Goal: Task Accomplishment & Management: Manage account settings

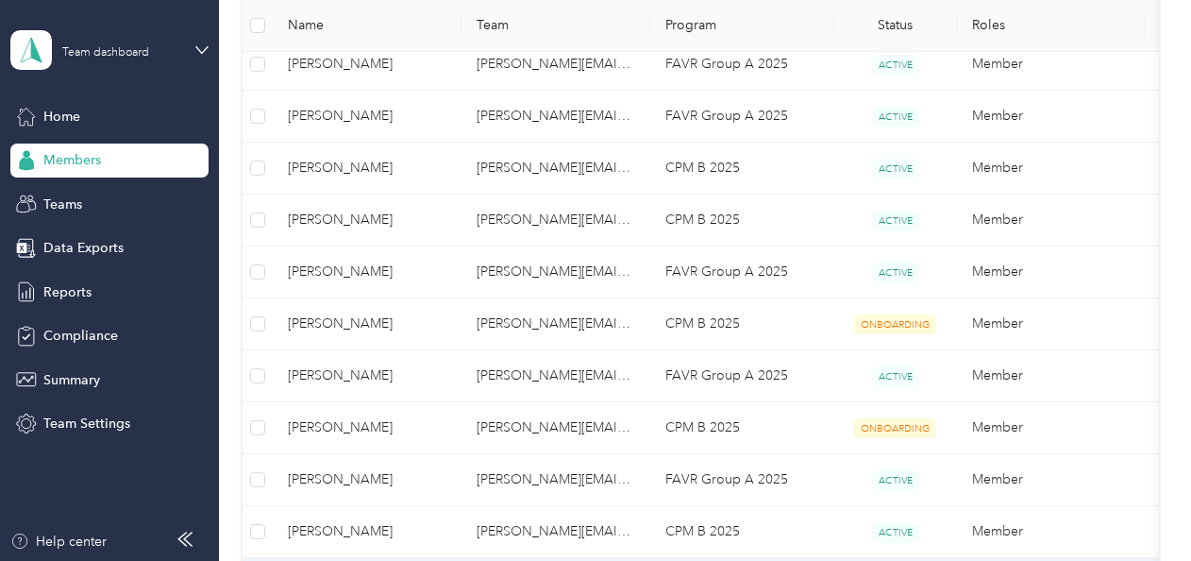
scroll to position [521, 0]
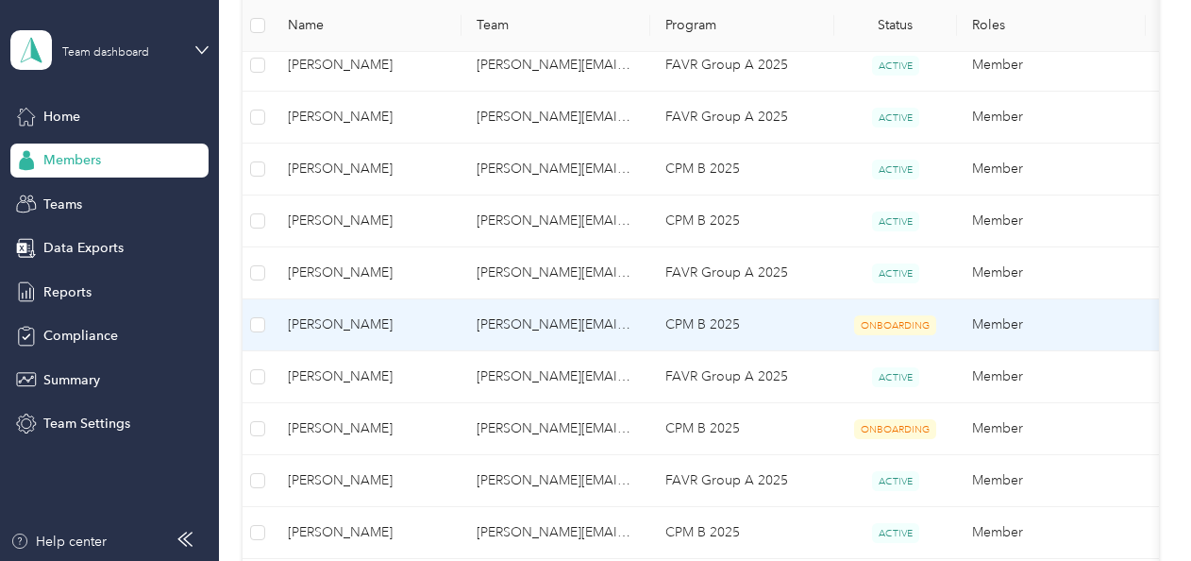
click at [884, 327] on span "ONBOARDING" at bounding box center [895, 325] width 82 height 20
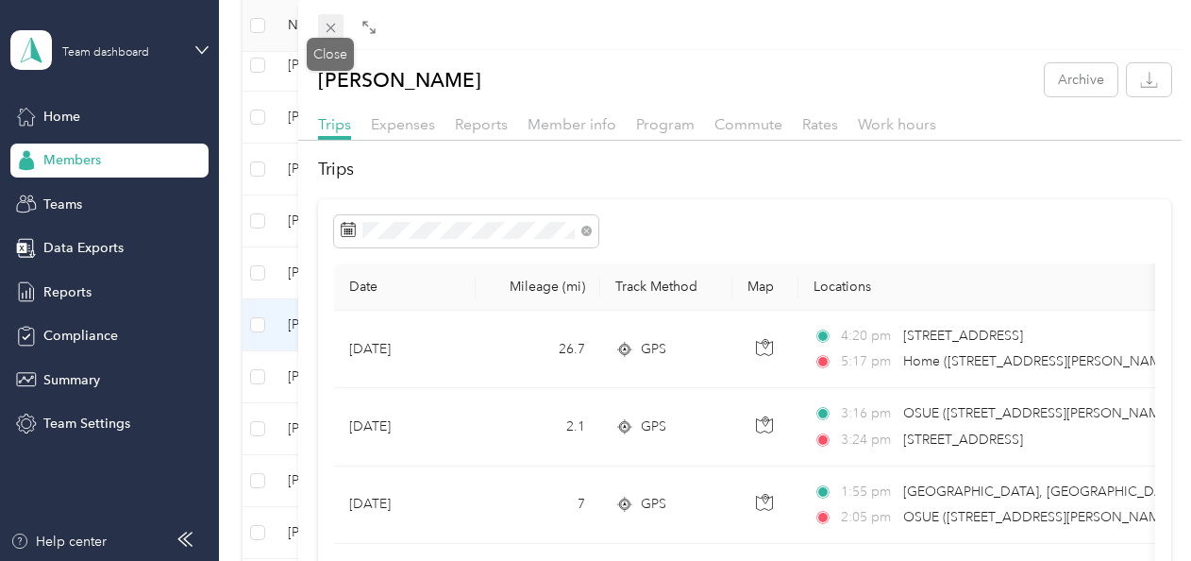
click at [329, 21] on icon at bounding box center [331, 28] width 16 height 16
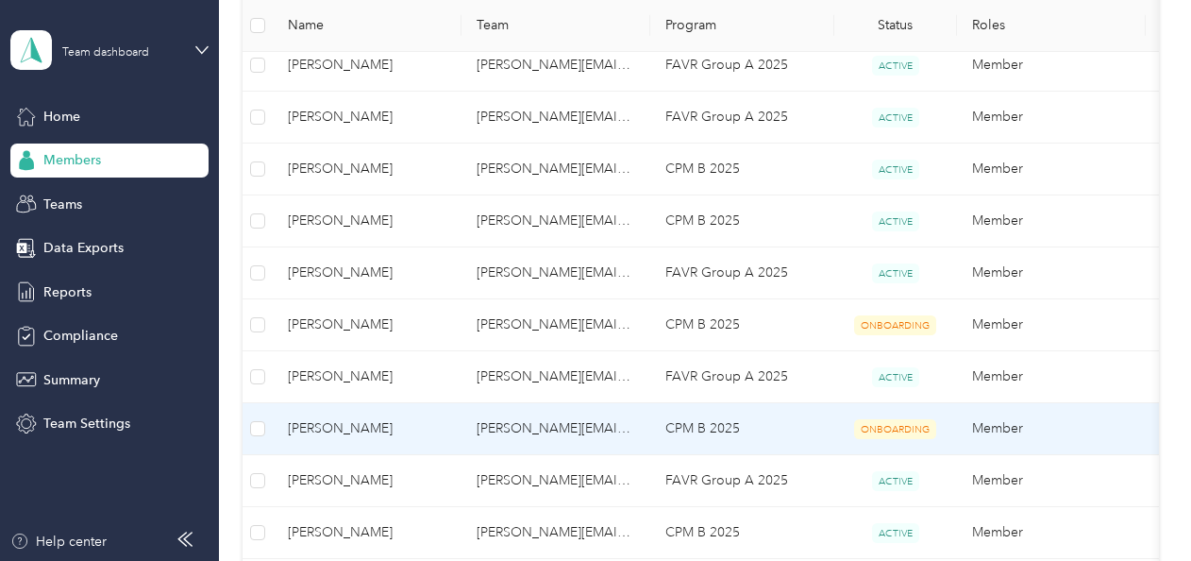
click at [583, 432] on td "[PERSON_NAME][EMAIL_ADDRESS][PERSON_NAME][DOMAIN_NAME]" at bounding box center [556, 429] width 189 height 52
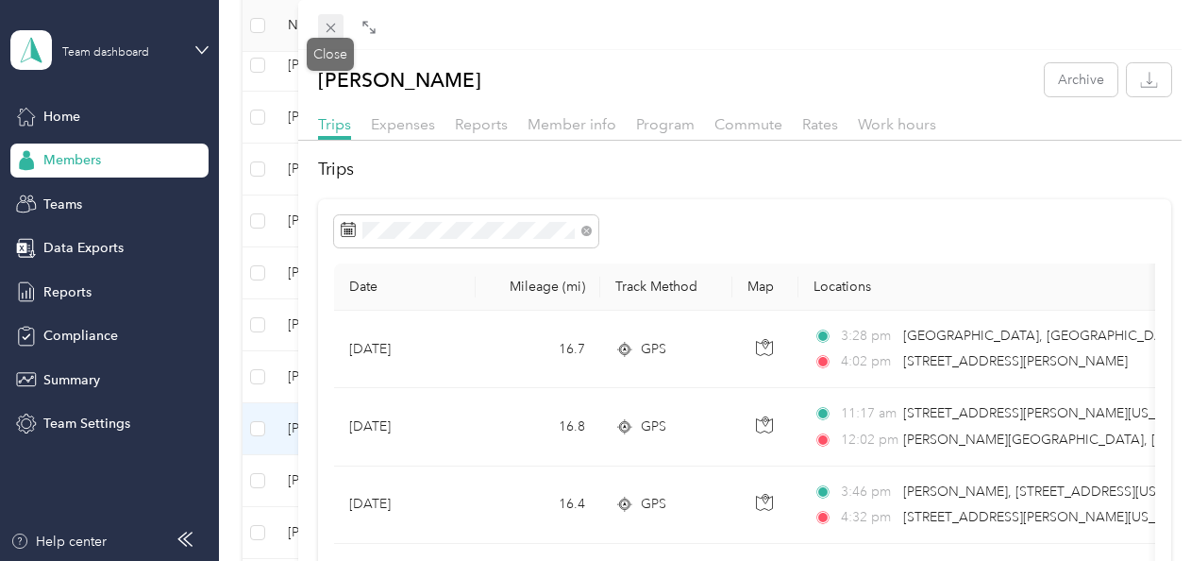
click at [327, 26] on icon at bounding box center [331, 28] width 16 height 16
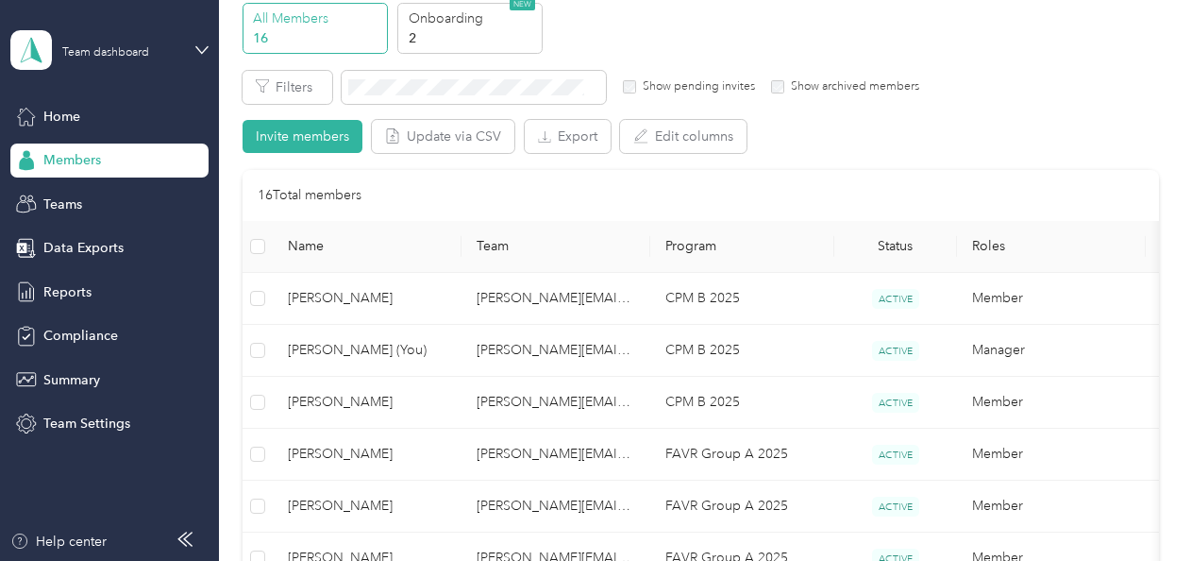
scroll to position [79, 0]
